Goal: Information Seeking & Learning: Learn about a topic

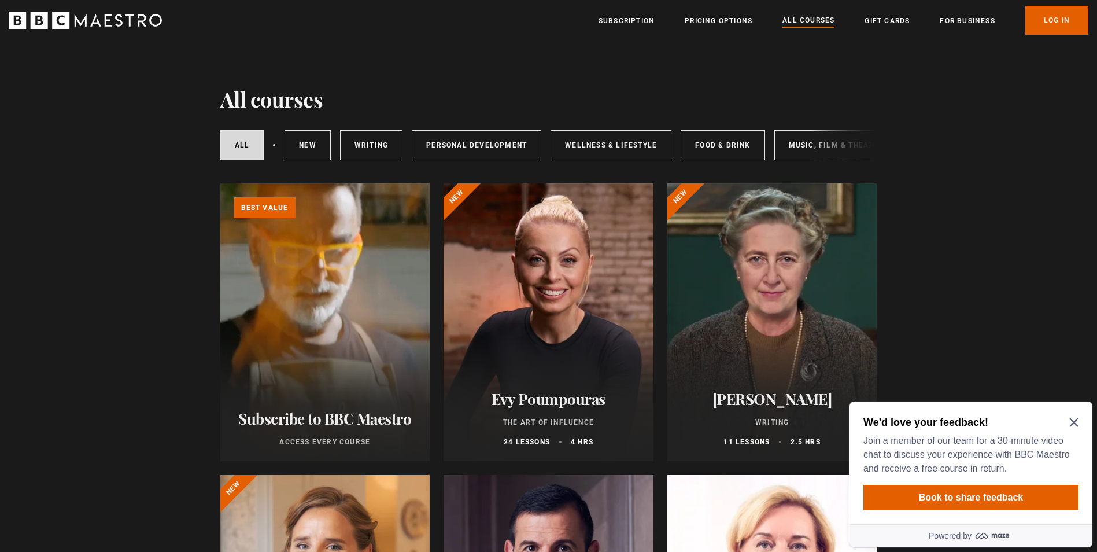
click at [1074, 420] on icon "Close Maze Prompt" at bounding box center [1074, 422] width 9 height 9
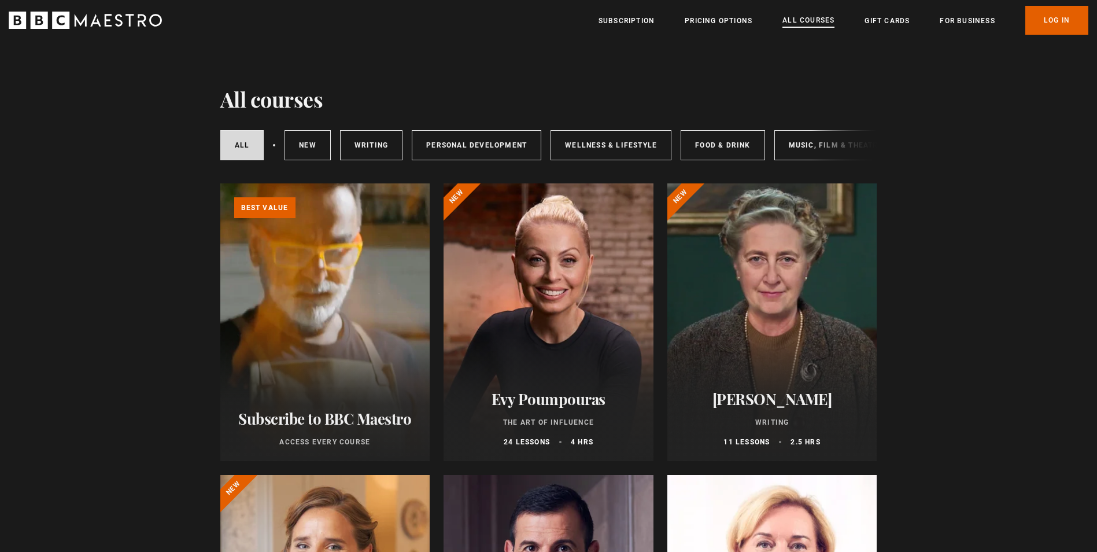
click at [801, 25] on link "All Courses" at bounding box center [809, 20] width 52 height 13
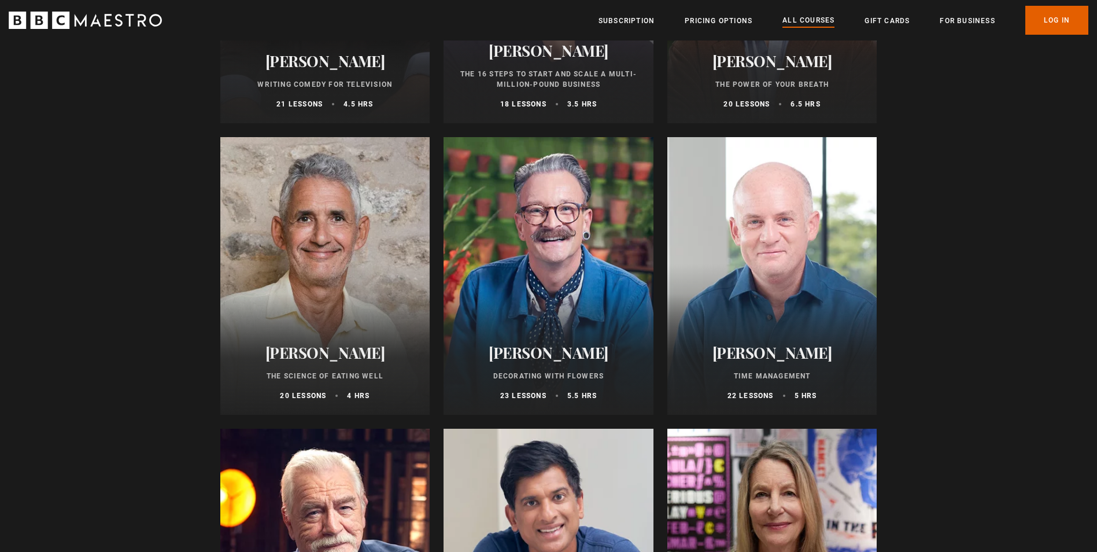
scroll to position [1215, 0]
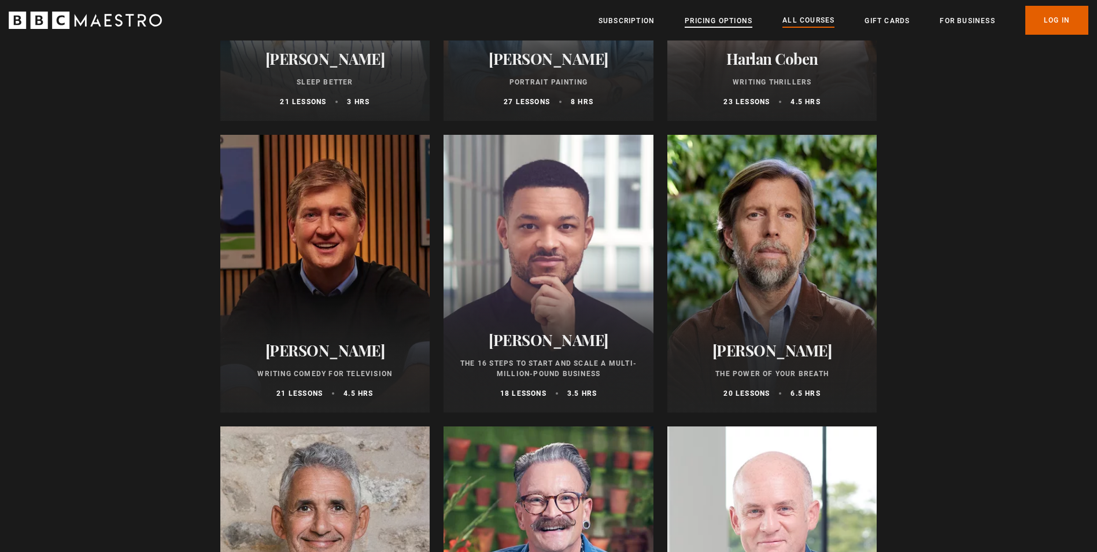
click at [717, 19] on link "Pricing Options" at bounding box center [719, 21] width 68 height 12
